Goal: Task Accomplishment & Management: Complete application form

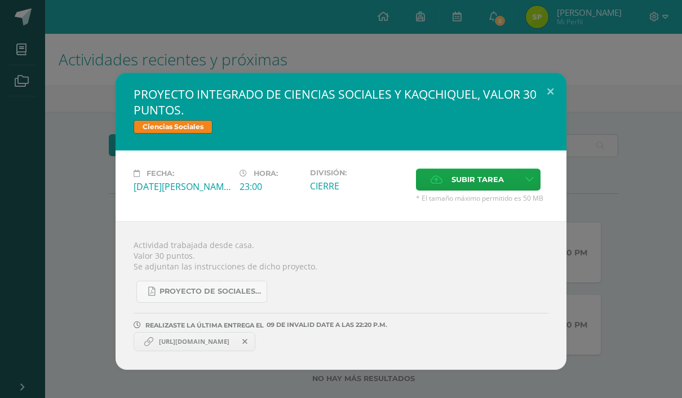
scroll to position [22, 0]
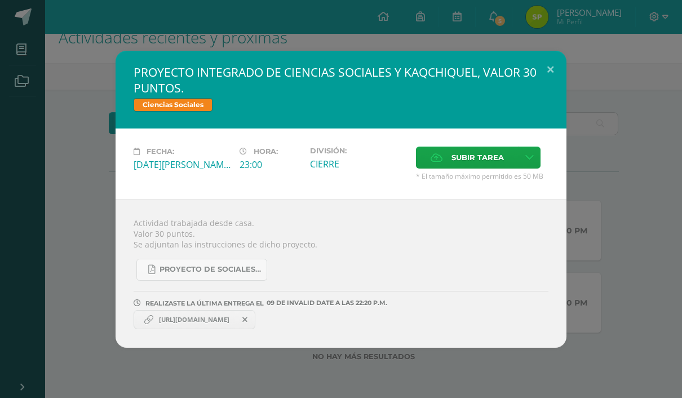
click at [255, 329] on link "[URL][DOMAIN_NAME]" at bounding box center [195, 319] width 122 height 19
click at [465, 153] on span "Subir tarea" at bounding box center [477, 157] width 52 height 21
click at [0, 0] on input "Subir tarea" at bounding box center [0, 0] width 0 height 0
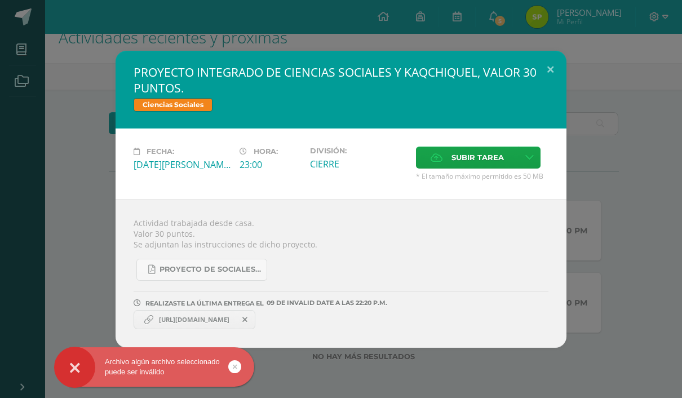
click at [501, 152] on span "Subir tarea" at bounding box center [477, 157] width 52 height 21
click at [0, 0] on input "Subir tarea" at bounding box center [0, 0] width 0 height 0
click at [536, 156] on link at bounding box center [530, 158] width 22 height 22
click at [516, 182] on link "Subir enlace" at bounding box center [489, 181] width 113 height 17
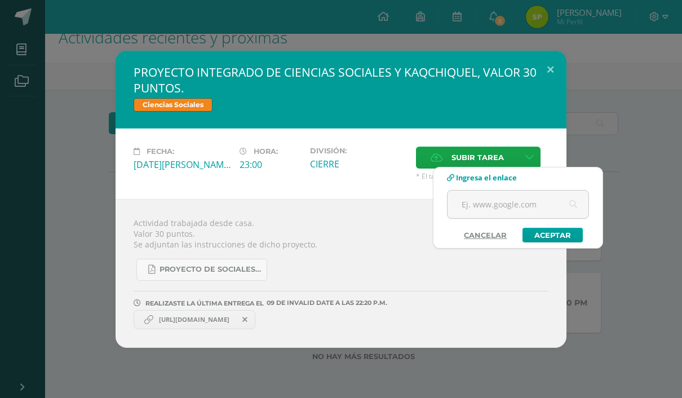
click at [529, 205] on input "text" at bounding box center [518, 205] width 141 height 28
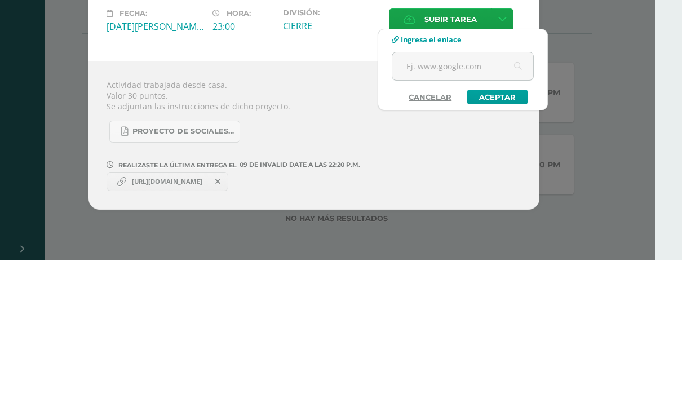
paste input "[URL][DOMAIN_NAME]"
type input "[URL][DOMAIN_NAME]"
click at [509, 228] on link "Aceptar" at bounding box center [497, 235] width 60 height 15
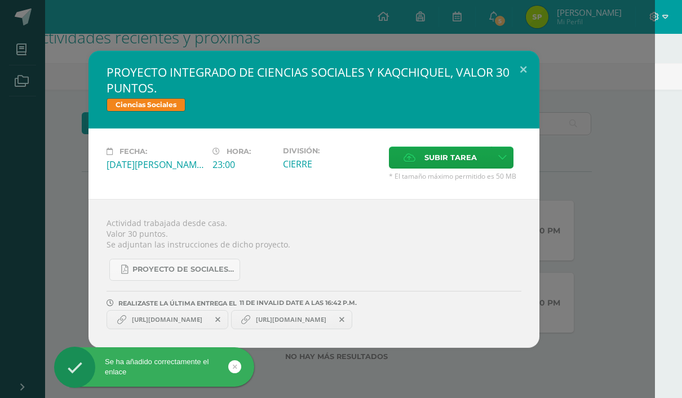
click at [523, 64] on button at bounding box center [523, 70] width 32 height 38
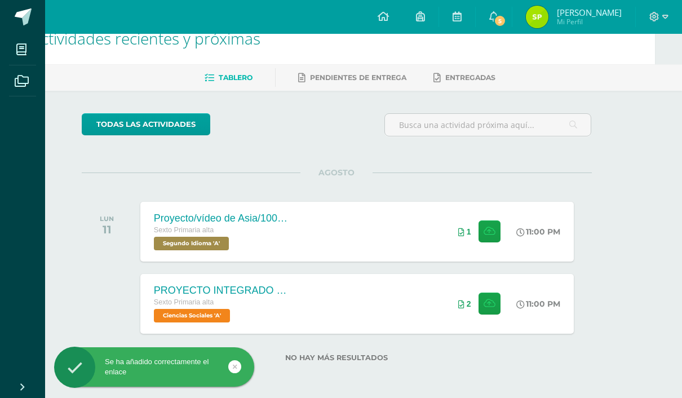
click at [492, 231] on icon at bounding box center [490, 232] width 12 height 10
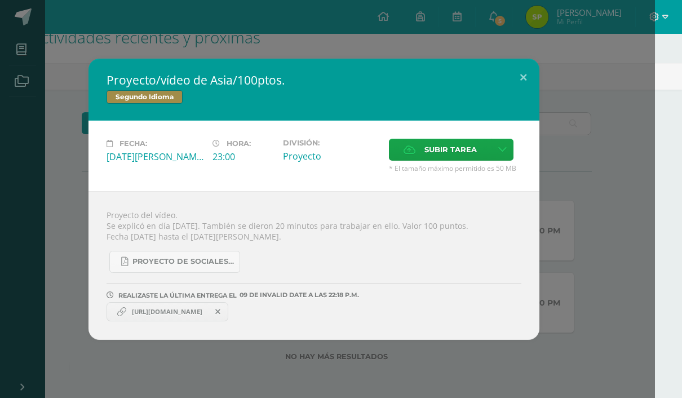
click at [476, 141] on span "Subir tarea" at bounding box center [450, 149] width 52 height 21
click at [0, 0] on input "Subir tarea" at bounding box center [0, 0] width 0 height 0
click at [502, 146] on icon at bounding box center [502, 150] width 8 height 10
click at [496, 167] on link "Subir enlace" at bounding box center [462, 173] width 113 height 17
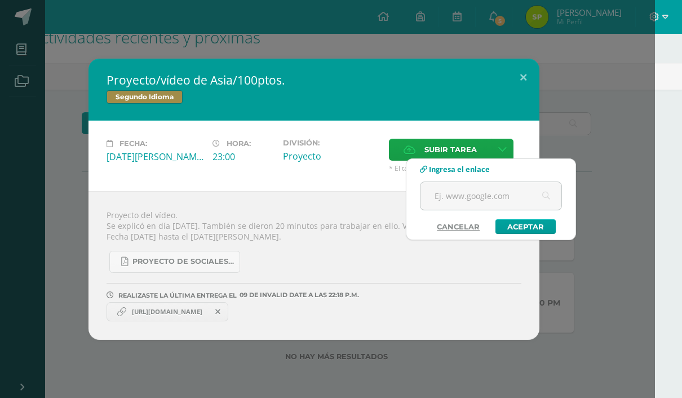
click at [500, 197] on input "text" at bounding box center [490, 196] width 141 height 28
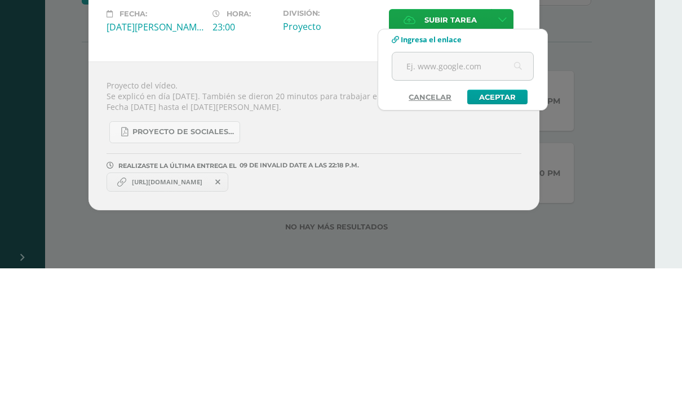
paste input "[URL][DOMAIN_NAME]"
type input "[URL][DOMAIN_NAME]"
click at [512, 219] on link "Aceptar" at bounding box center [497, 226] width 60 height 15
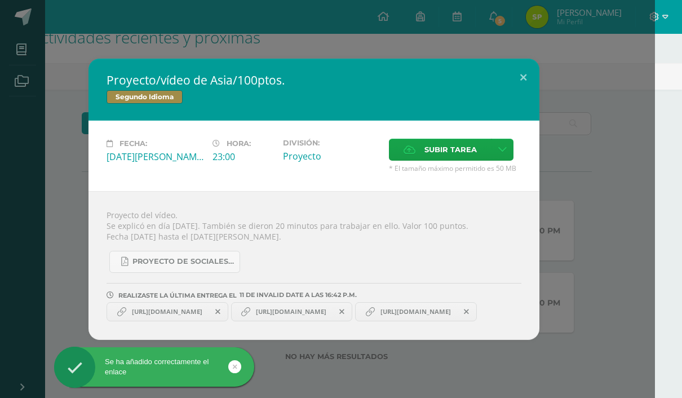
click at [583, 149] on div "Proyecto/vídeo de Asia/100ptos. Segundo Idioma Fecha: [DATE][PERSON_NAME] Hora:…" at bounding box center [313, 199] width 673 height 281
